Goal: Transaction & Acquisition: Download file/media

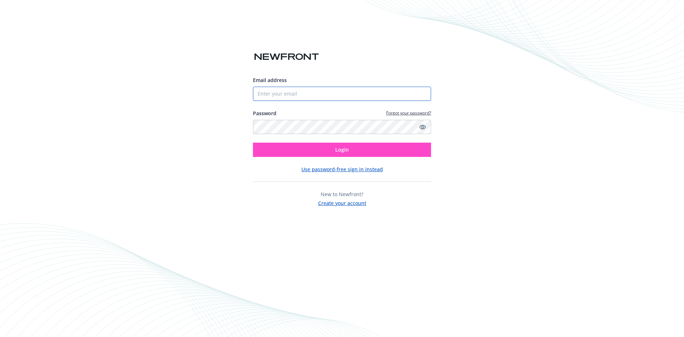
type input "[PERSON_NAME][EMAIL_ADDRESS][DOMAIN_NAME]"
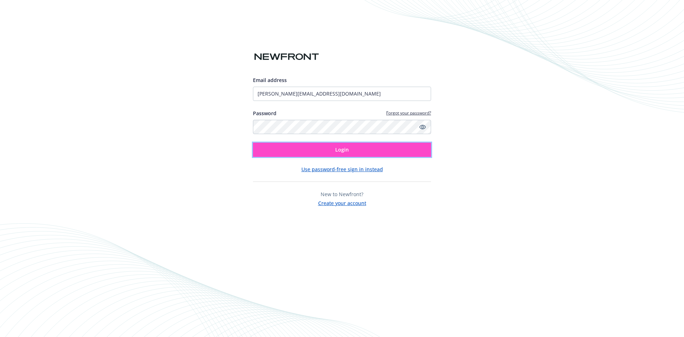
click at [316, 145] on button "Login" at bounding box center [342, 150] width 178 height 14
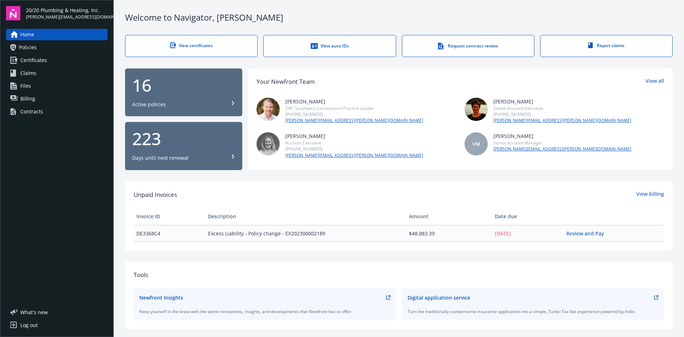
click at [200, 49] on link "View certificates" at bounding box center [191, 46] width 133 height 22
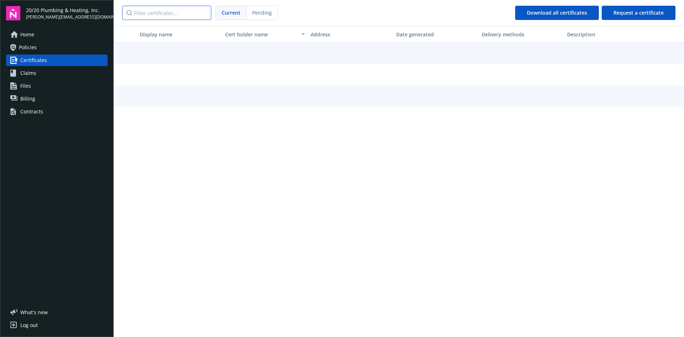
click at [186, 12] on input "Filter certificates..." at bounding box center [166, 13] width 89 height 14
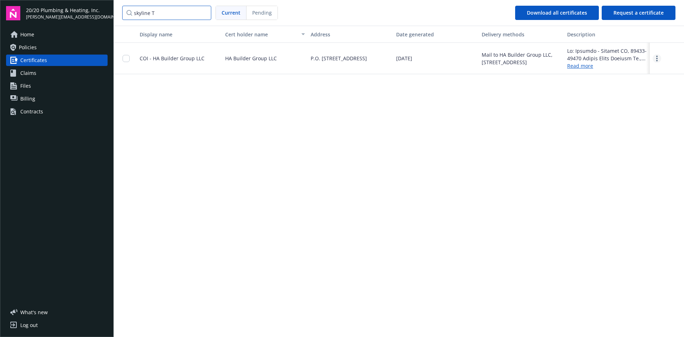
type input "skyline T"
click at [658, 58] on link "more" at bounding box center [657, 58] width 9 height 9
click at [630, 75] on link "Download" at bounding box center [637, 73] width 47 height 14
